Goal: Task Accomplishment & Management: Use online tool/utility

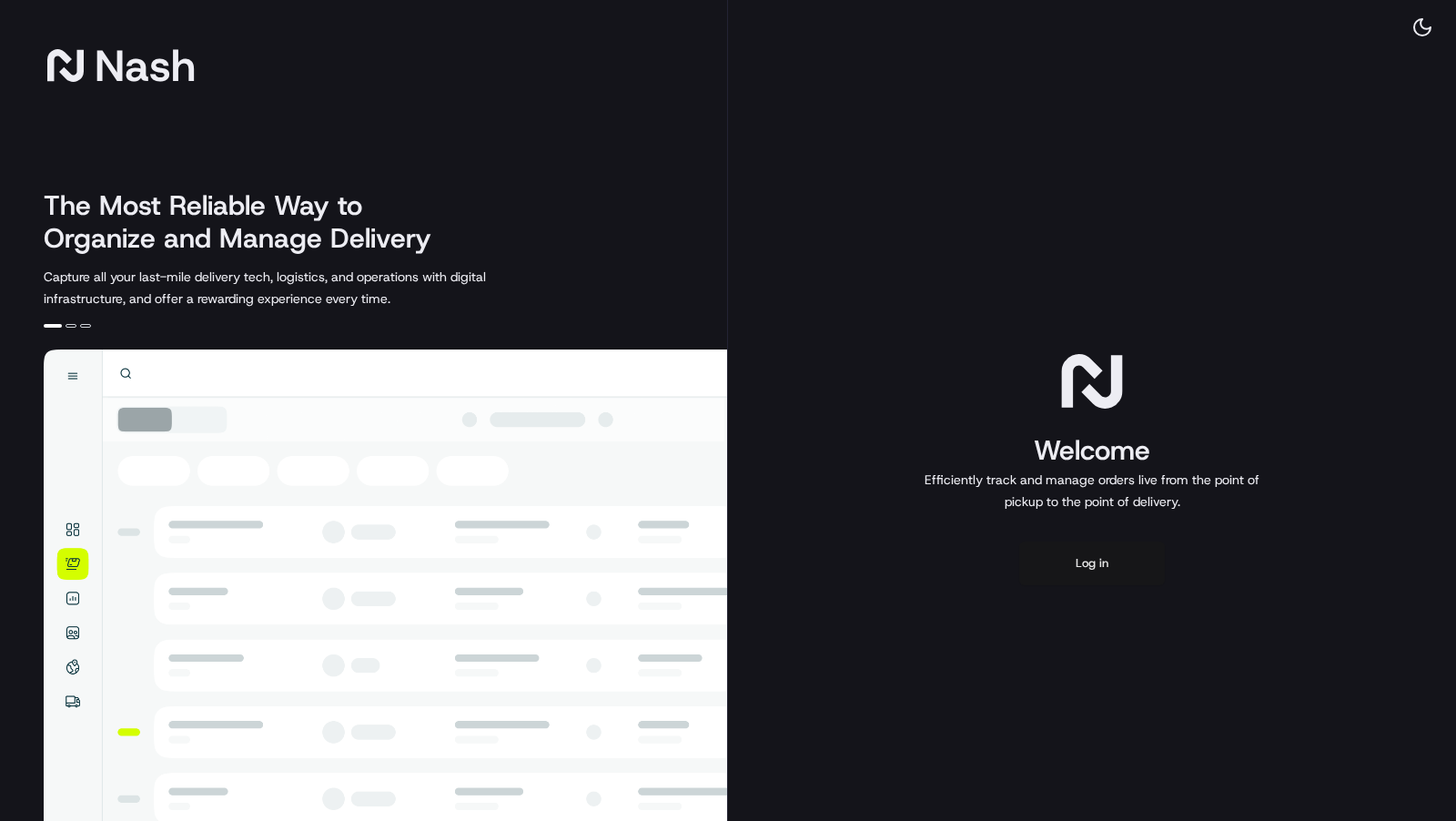
click at [1130, 571] on button "Log in" at bounding box center [1092, 563] width 146 height 43
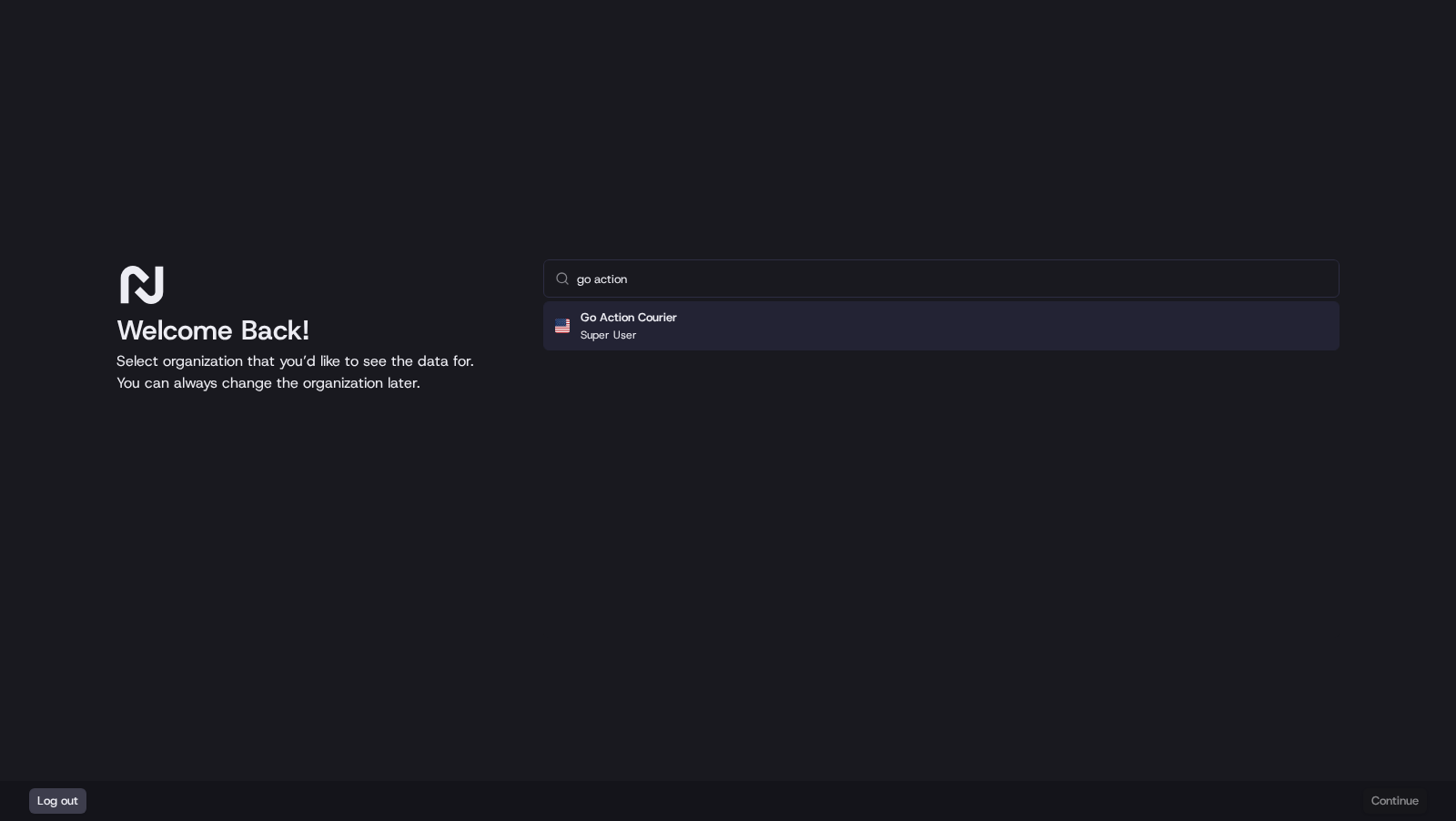
type input "go action"
click at [804, 348] on div "Go Action Courier Super User" at bounding box center [941, 326] width 797 height 49
click at [1399, 805] on button "Continue" at bounding box center [1395, 800] width 63 height 26
